Goal: Transaction & Acquisition: Purchase product/service

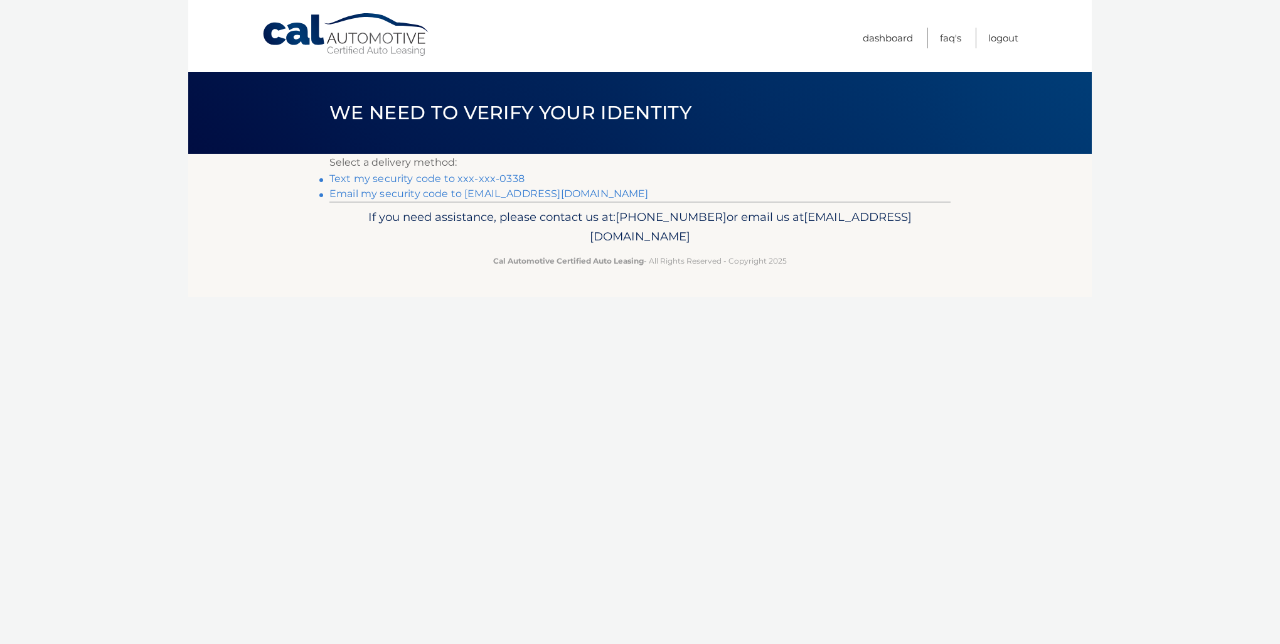
drag, startPoint x: 397, startPoint y: 178, endPoint x: 427, endPoint y: 174, distance: 30.4
click at [397, 178] on link "Text my security code to xxx-xxx-0338" at bounding box center [426, 179] width 195 height 12
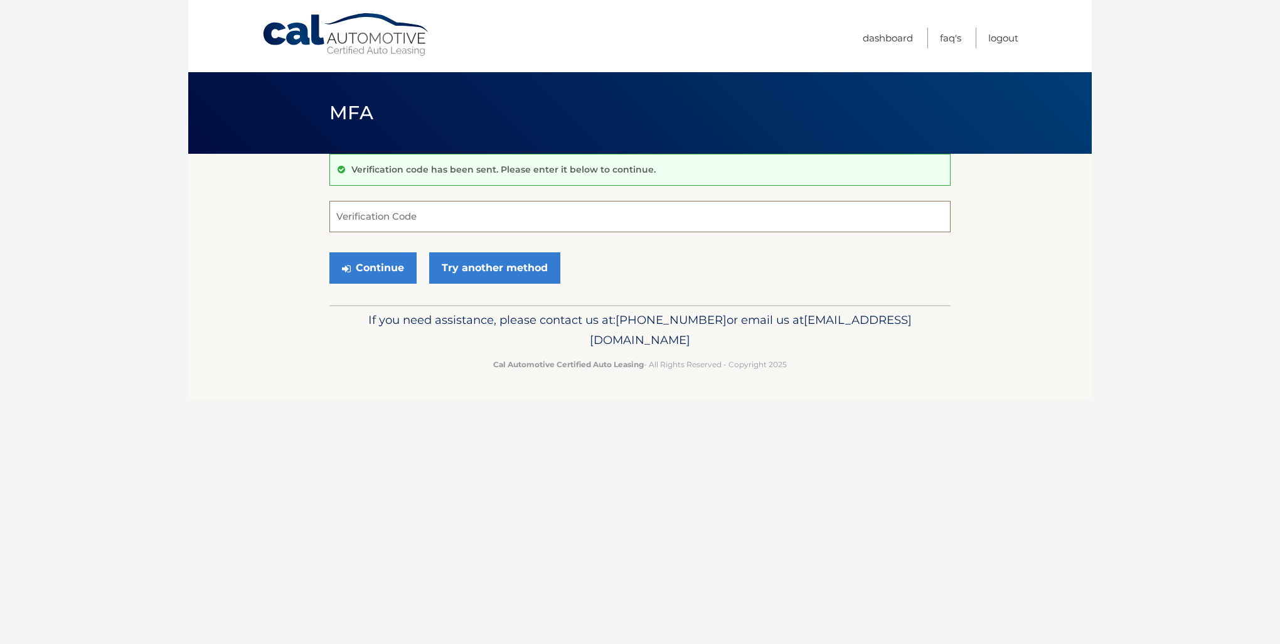
click at [444, 220] on input "Verification Code" at bounding box center [639, 216] width 621 height 31
type input "898844"
click at [329, 252] on button "Continue" at bounding box center [372, 267] width 87 height 31
click at [397, 265] on button "Continue" at bounding box center [372, 267] width 87 height 31
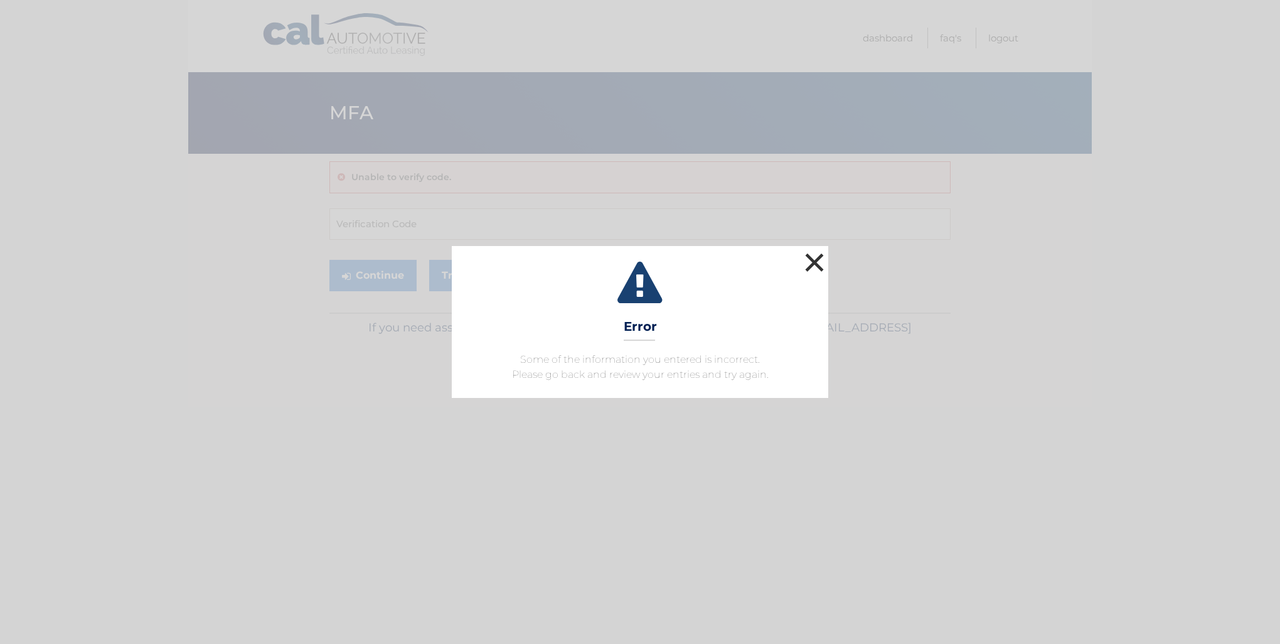
drag, startPoint x: 818, startPoint y: 267, endPoint x: 733, endPoint y: 235, distance: 91.1
click at [818, 267] on button "×" at bounding box center [814, 262] width 25 height 25
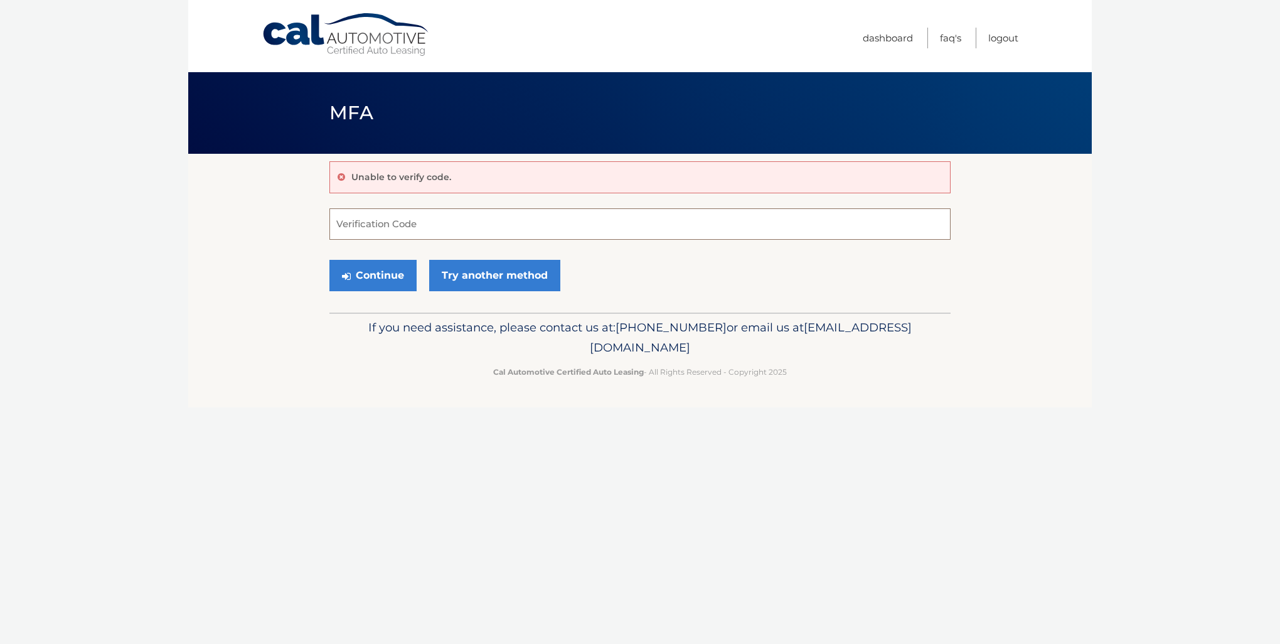
click at [444, 221] on input "Verification Code" at bounding box center [639, 223] width 621 height 31
type input "898844"
click at [329, 260] on button "Continue" at bounding box center [372, 275] width 87 height 31
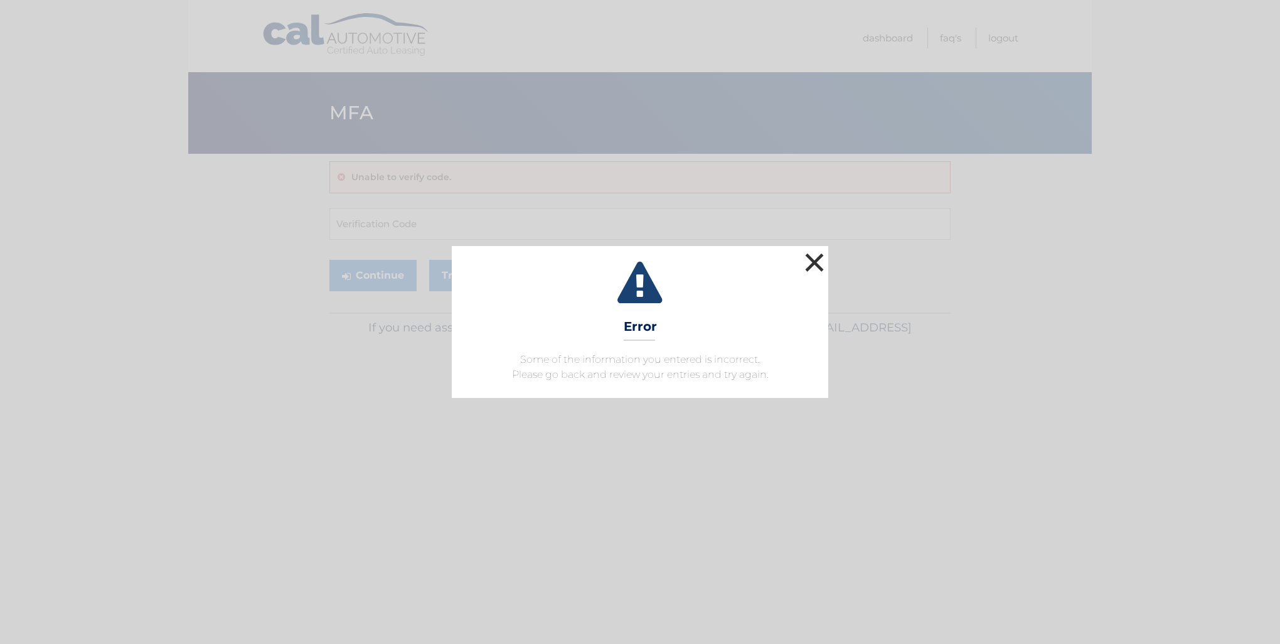
click at [819, 260] on button "×" at bounding box center [814, 262] width 25 height 25
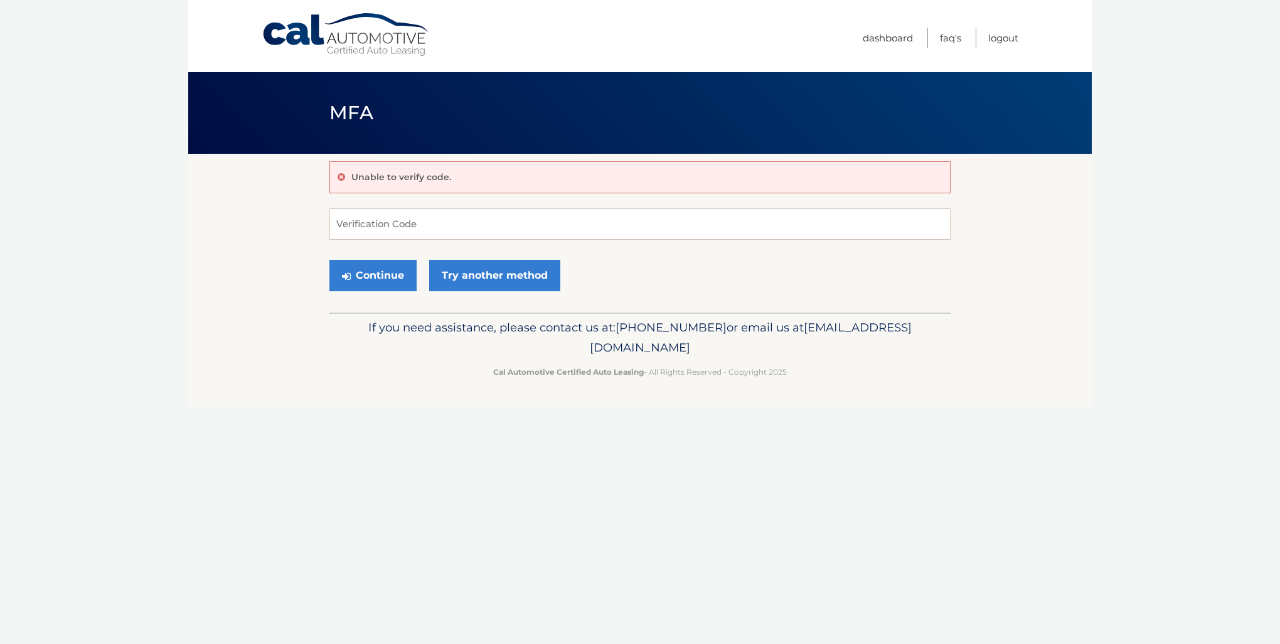
click at [338, 174] on icon at bounding box center [342, 177] width 8 height 9
click at [361, 275] on button "Continue" at bounding box center [372, 275] width 87 height 31
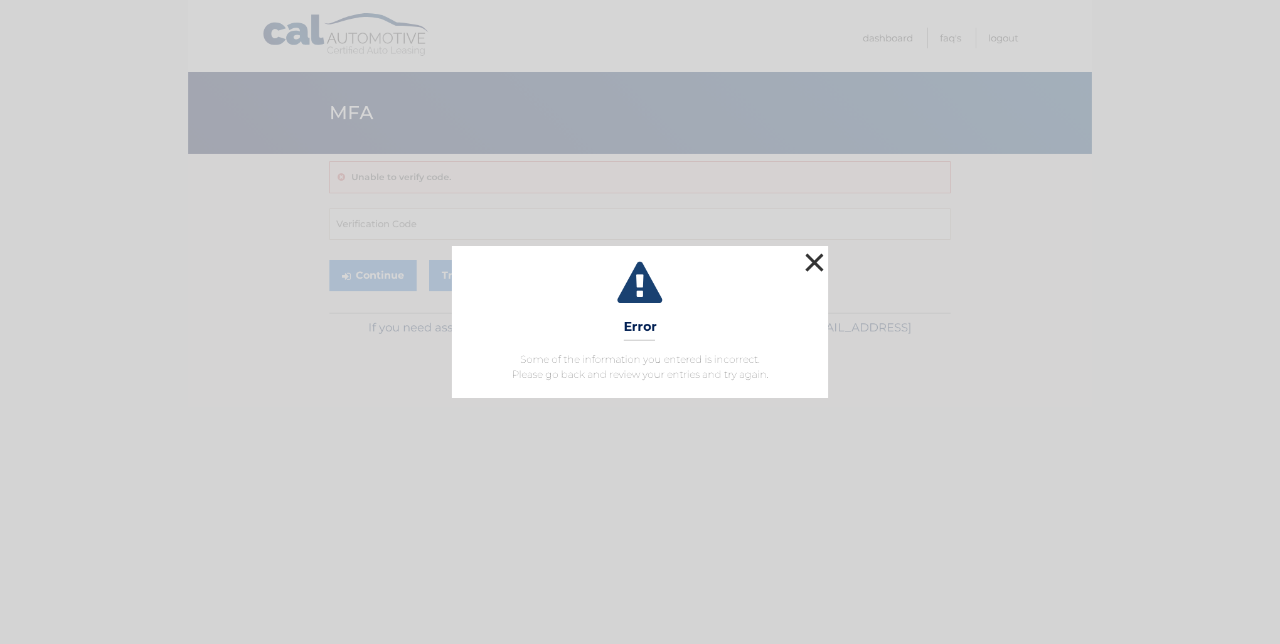
click at [816, 264] on button "×" at bounding box center [814, 262] width 25 height 25
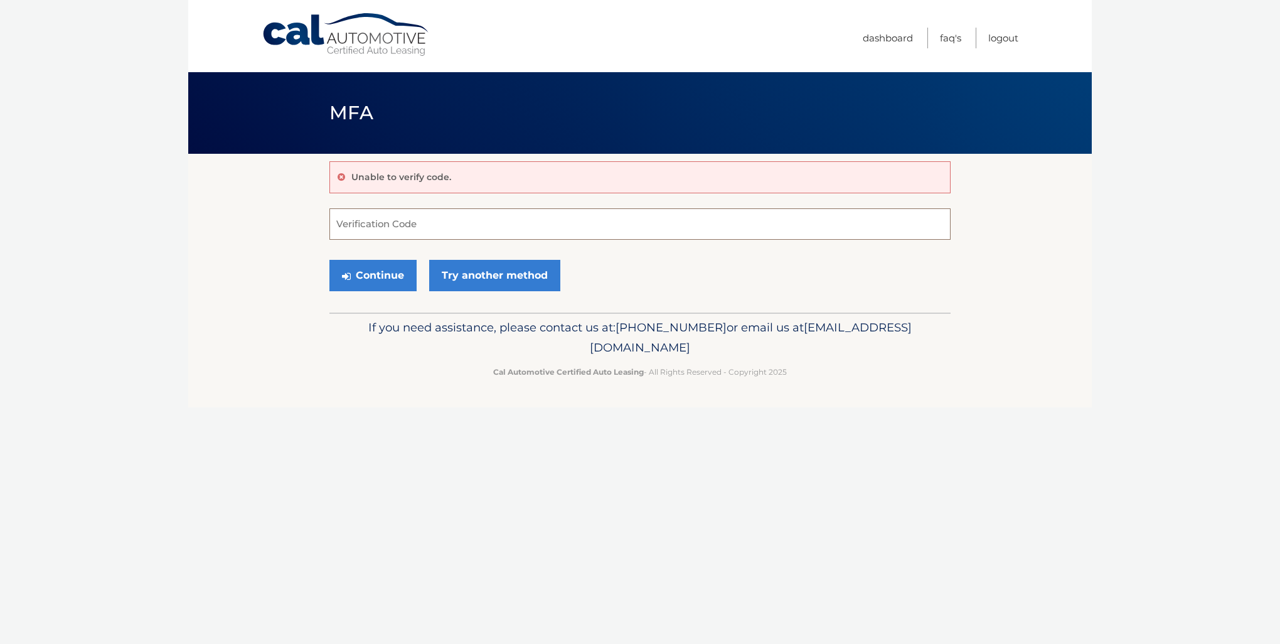
click at [417, 217] on input "Verification Code" at bounding box center [639, 223] width 621 height 31
type input "898844"
click at [394, 270] on button "Continue" at bounding box center [372, 275] width 87 height 31
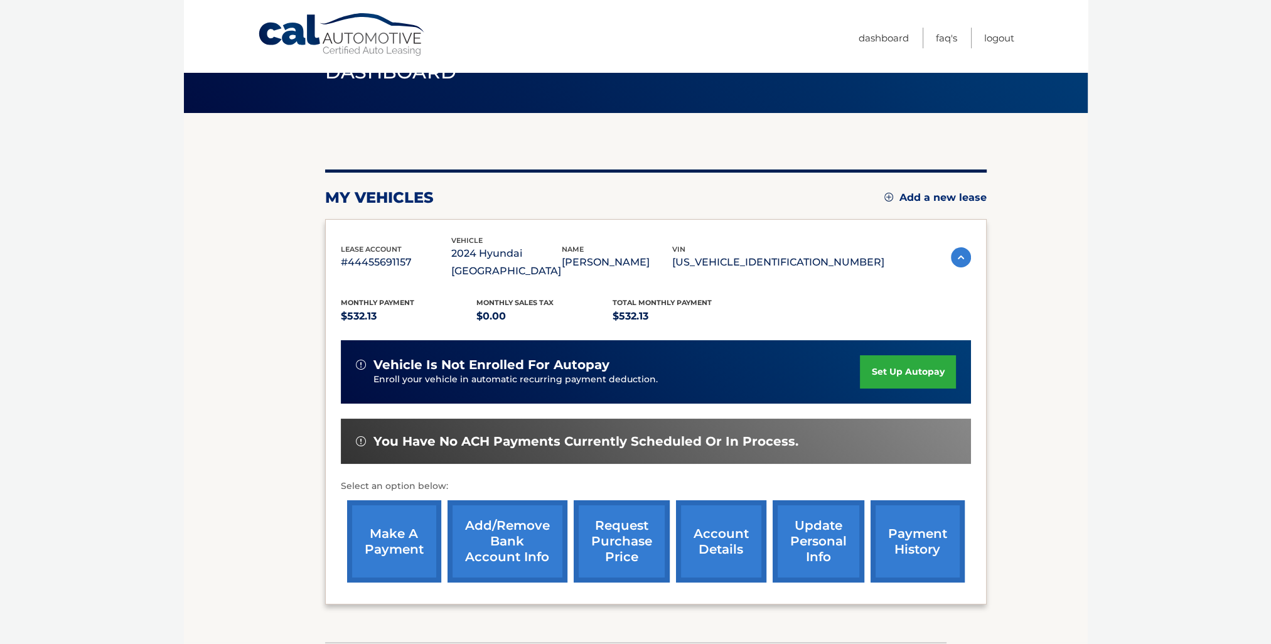
scroll to position [63, 0]
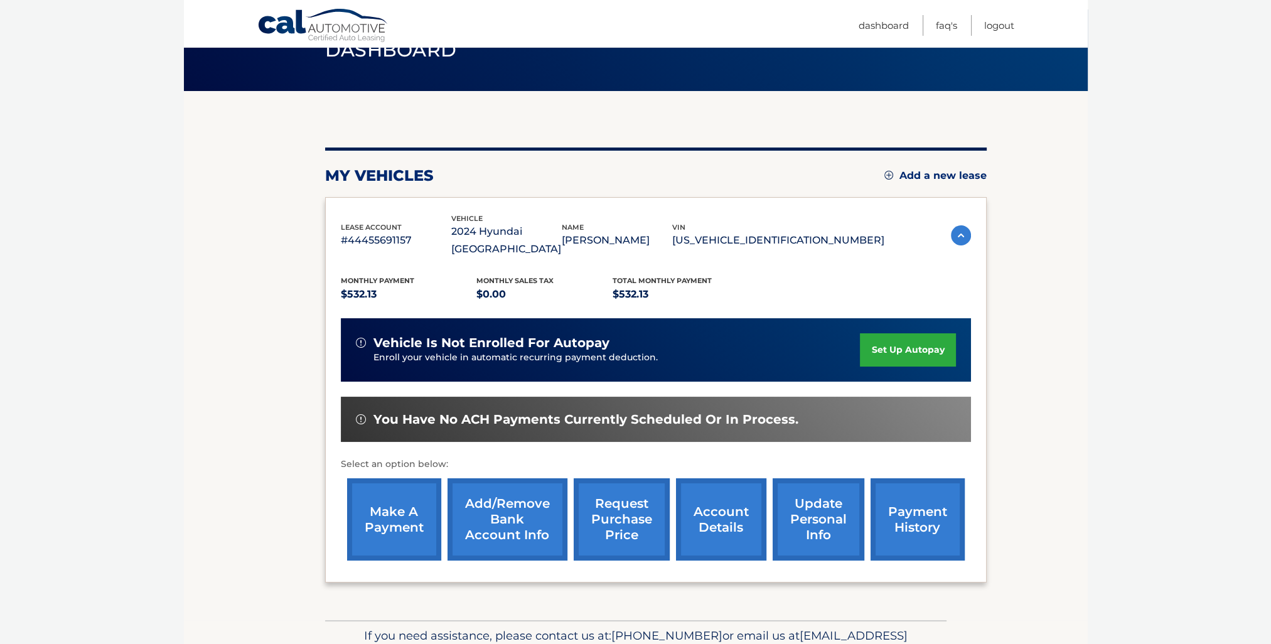
click at [413, 501] on link "make a payment" at bounding box center [394, 519] width 94 height 82
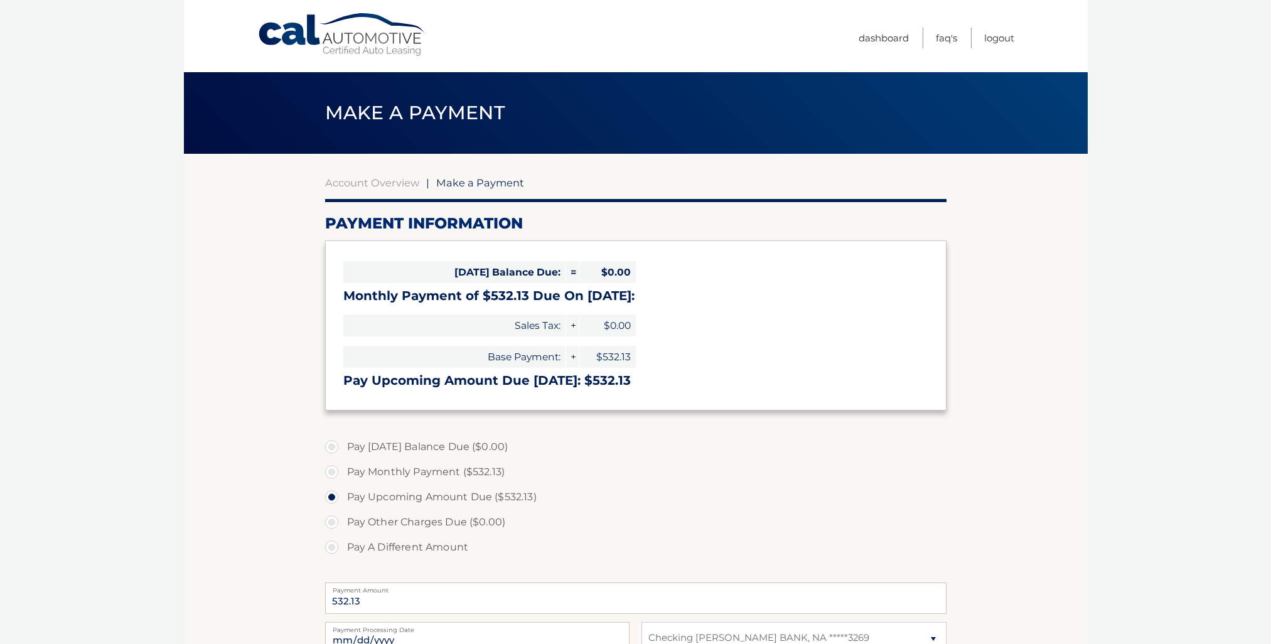
select select "NTFlMjQ5ZmUtNDM2ZS00ZWRiLTkwNmQtZDgzYTNiZWNiZGJh"
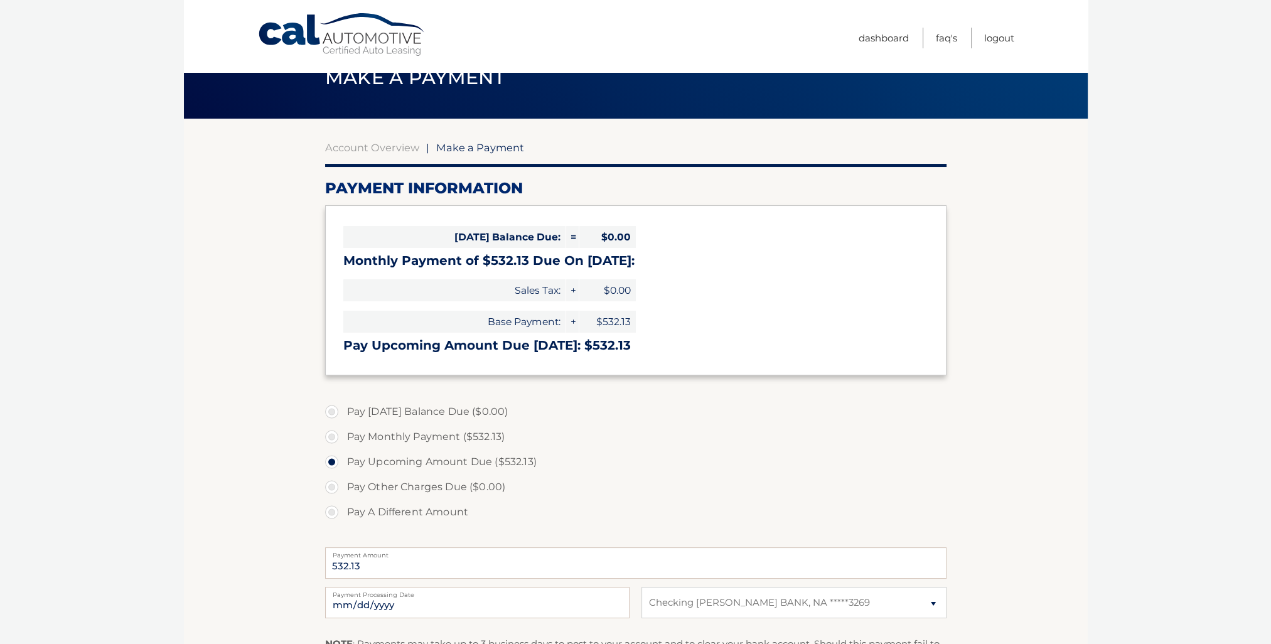
scroll to position [63, 0]
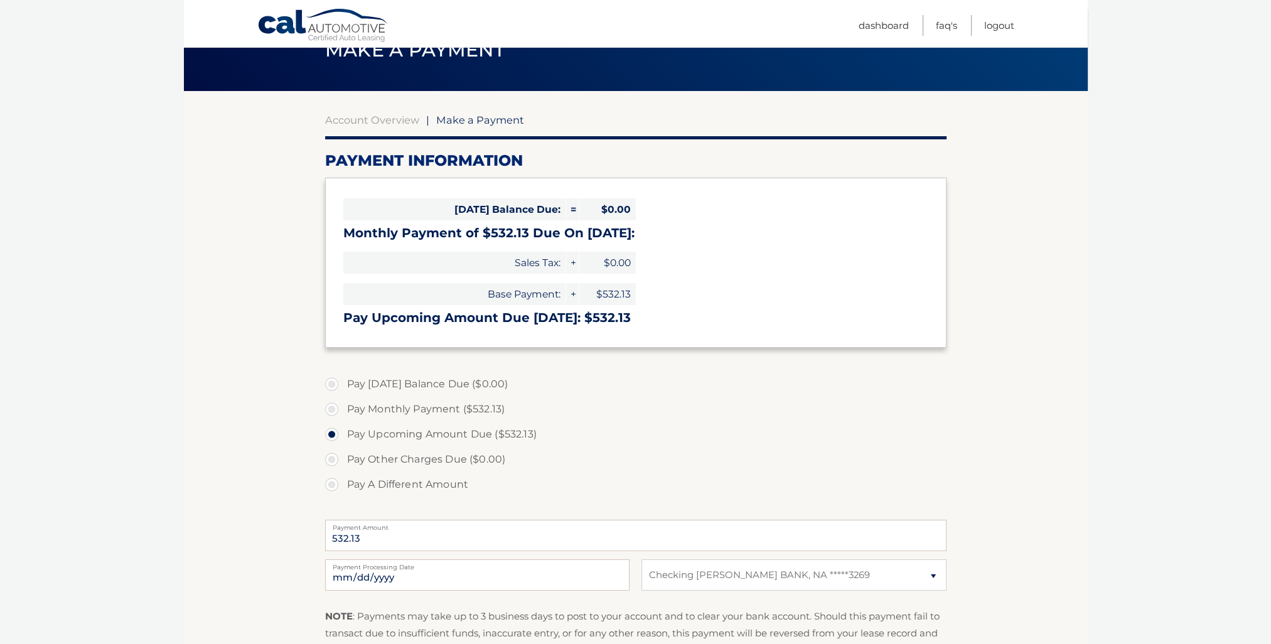
click at [329, 408] on label "Pay Monthly Payment ($532.13)" at bounding box center [635, 409] width 621 height 25
click at [330, 408] on input "Pay Monthly Payment ($532.13)" at bounding box center [336, 407] width 13 height 20
radio input "true"
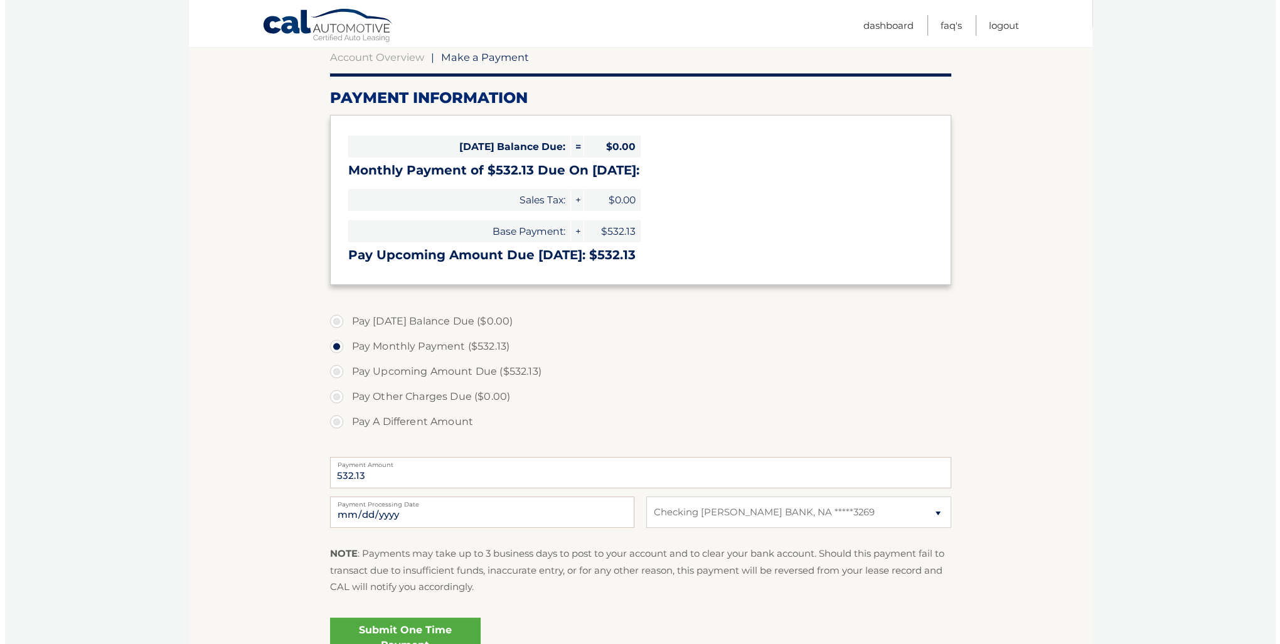
scroll to position [188, 0]
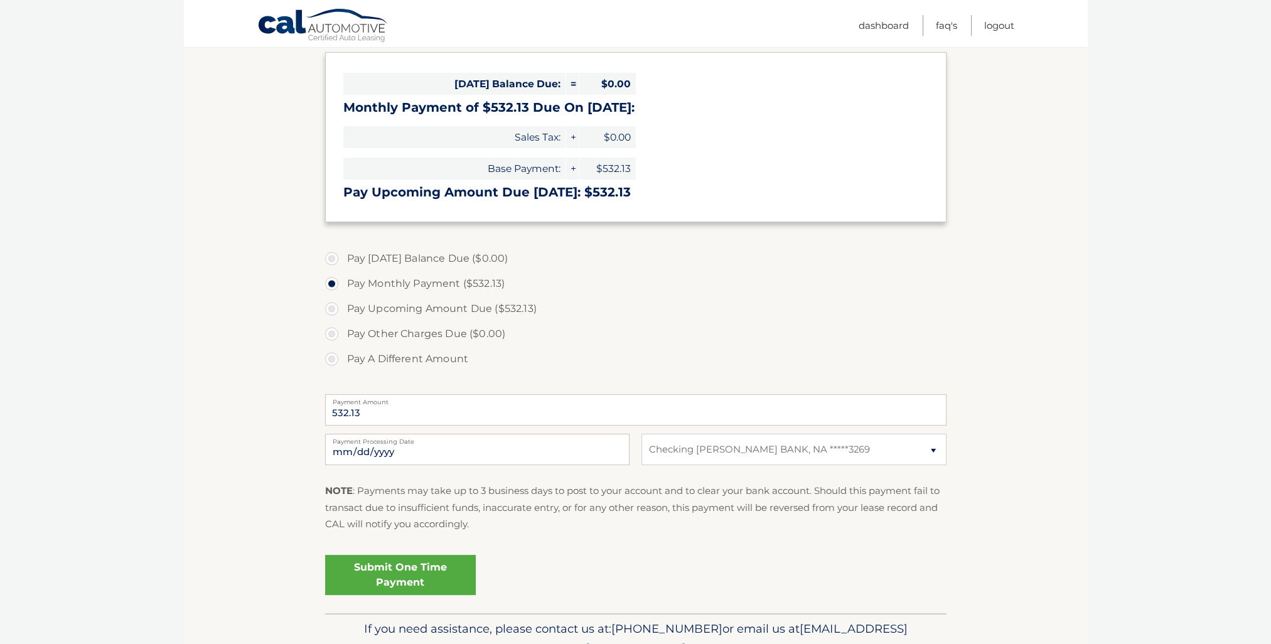
click at [419, 571] on link "Submit One Time Payment" at bounding box center [400, 575] width 151 height 40
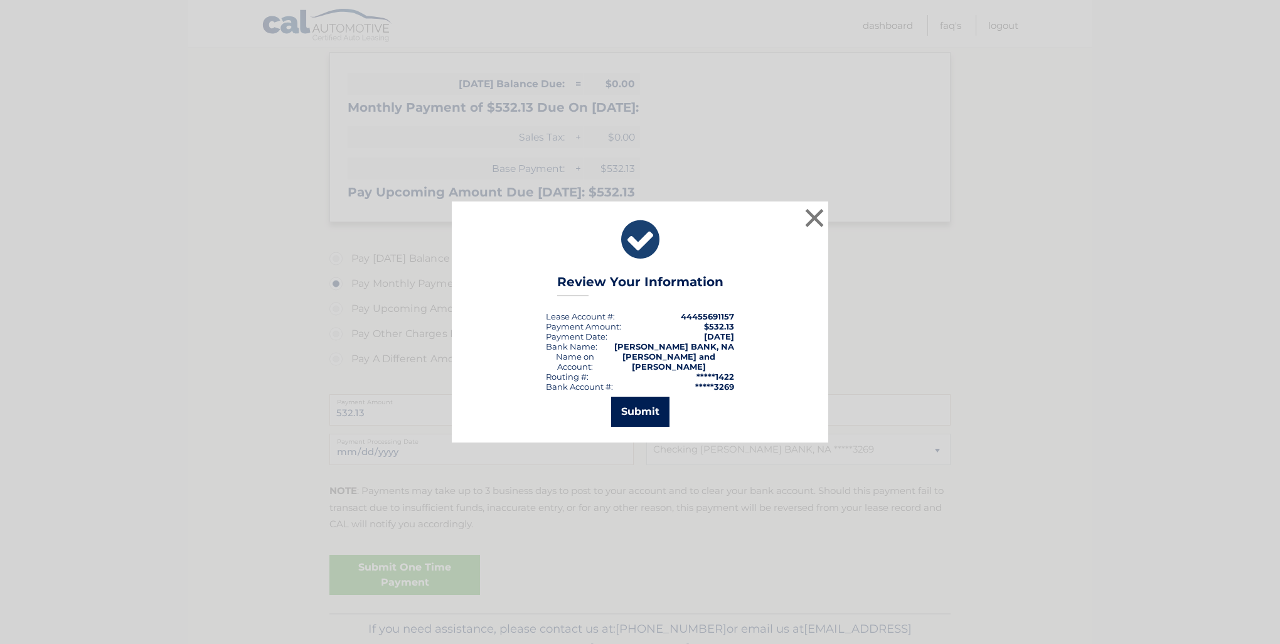
click at [632, 417] on button "Submit" at bounding box center [640, 412] width 58 height 30
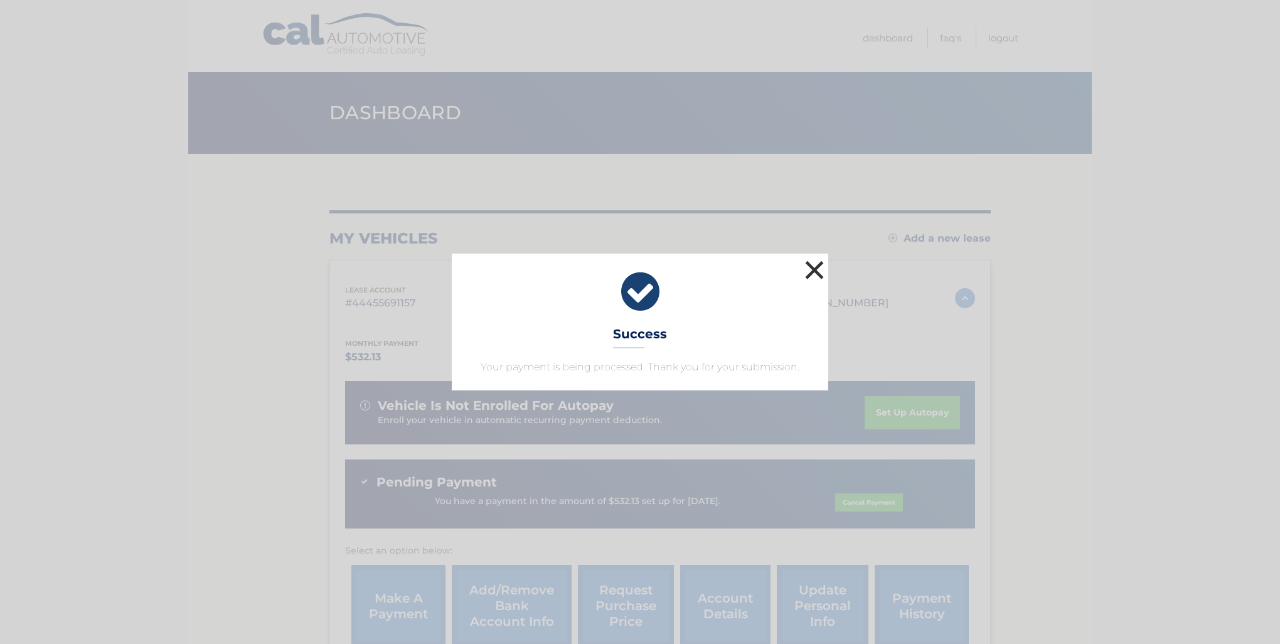
click at [818, 270] on button "×" at bounding box center [814, 269] width 25 height 25
